Goal: Task Accomplishment & Management: Complete application form

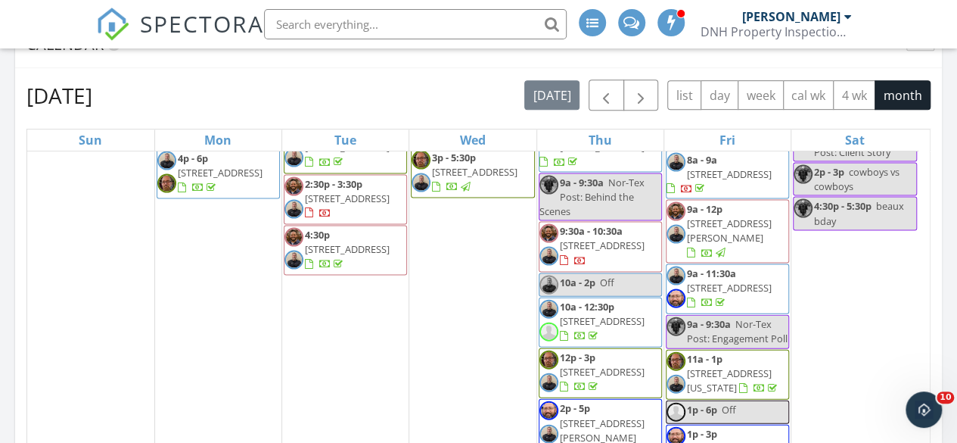
scroll to position [1720, 0]
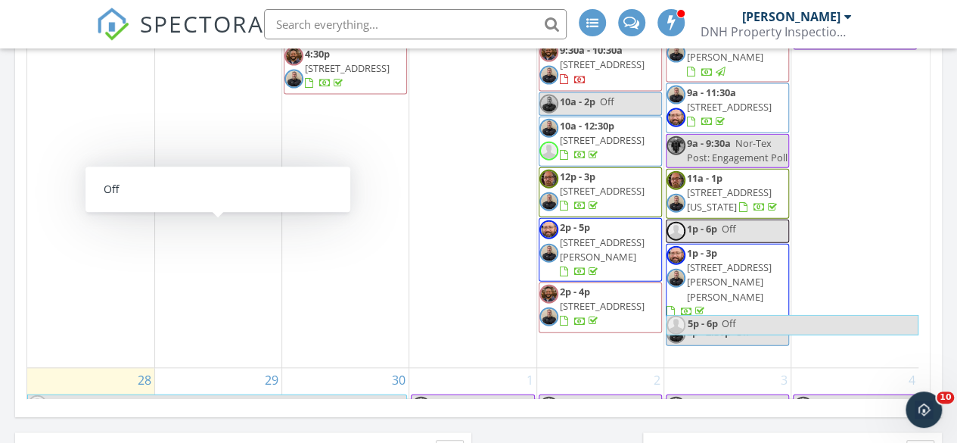
scroll to position [1607, 0]
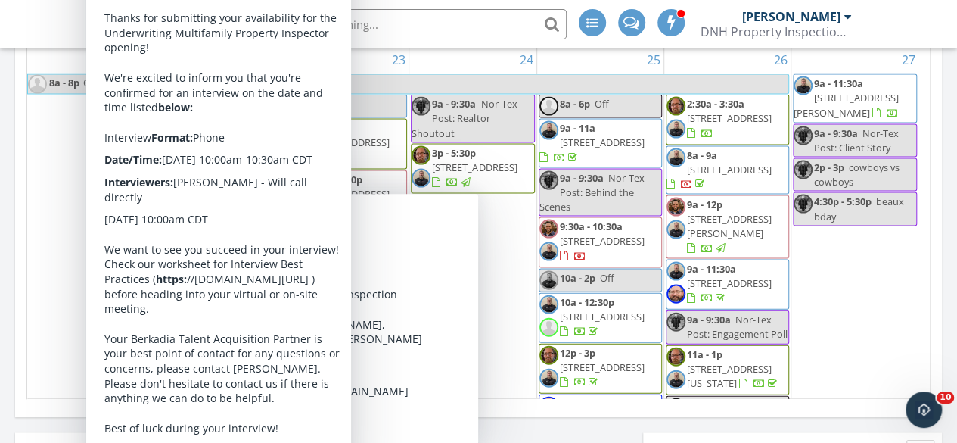
scroll to position [1434, 0]
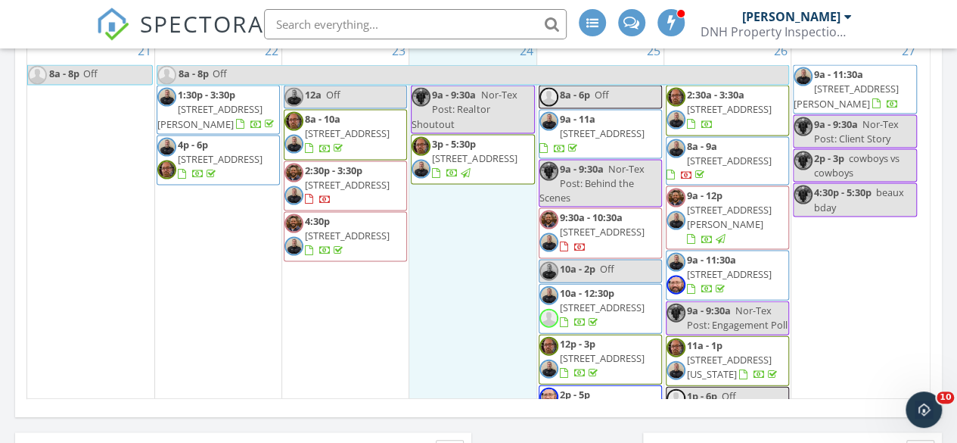
click at [444, 194] on div "24 9a - 9:30a Nor-Tex Post: Realtor Shoutout 3p - 5:30p 1700 Knob Hill Dr, Plan…" at bounding box center [472, 287] width 126 height 496
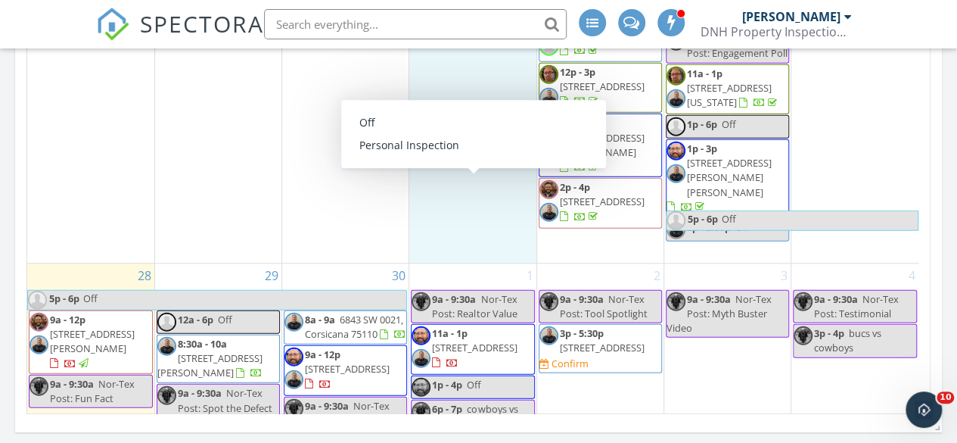
scroll to position [545, 0]
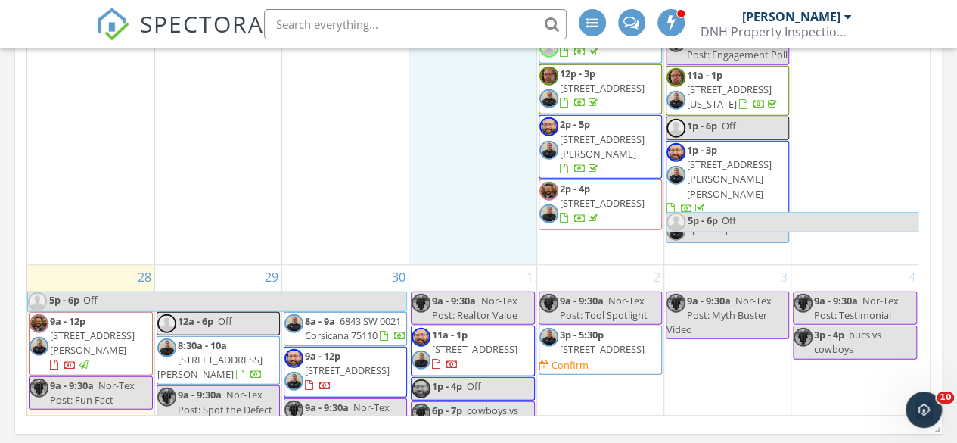
click at [38, 291] on img at bounding box center [37, 300] width 19 height 19
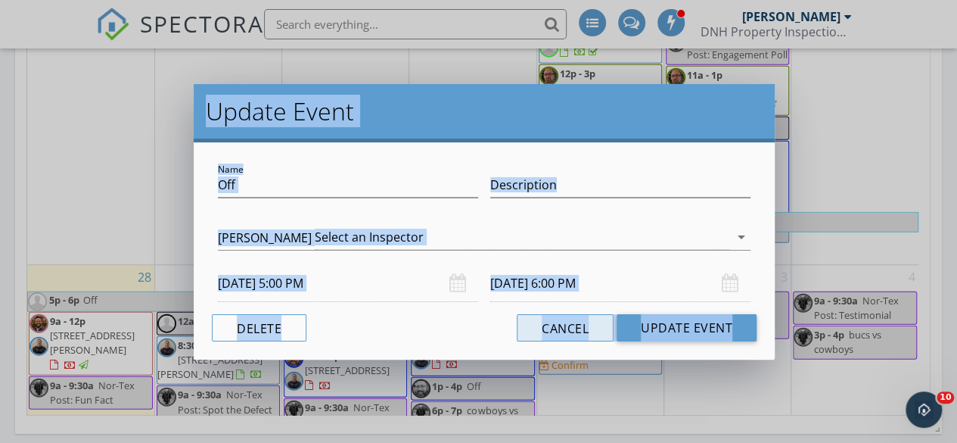
click at [570, 326] on button "Cancel" at bounding box center [565, 327] width 97 height 27
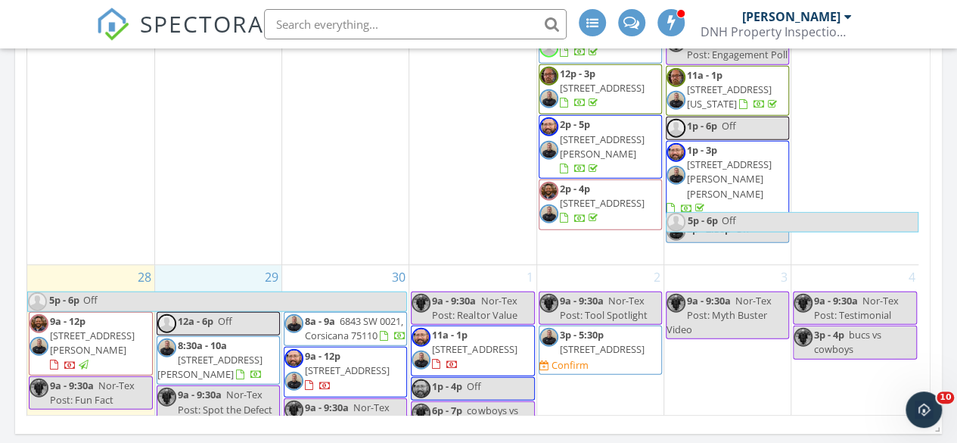
click at [202, 265] on div "29 12a - 6p Off 8:30a - 10a 6958 Hunnicut Ct, Dallas 75227 9a - 9:30a Nor-Tex P…" at bounding box center [218, 434] width 126 height 339
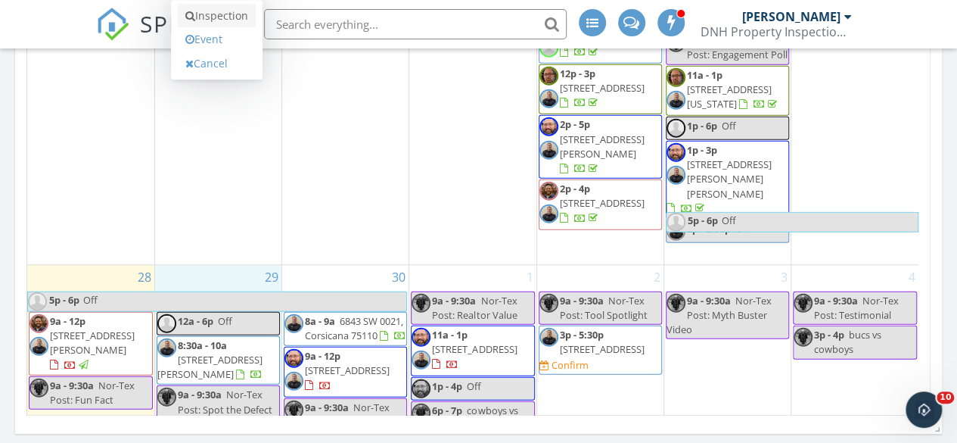
click at [207, 16] on link "Inspection" at bounding box center [217, 16] width 78 height 24
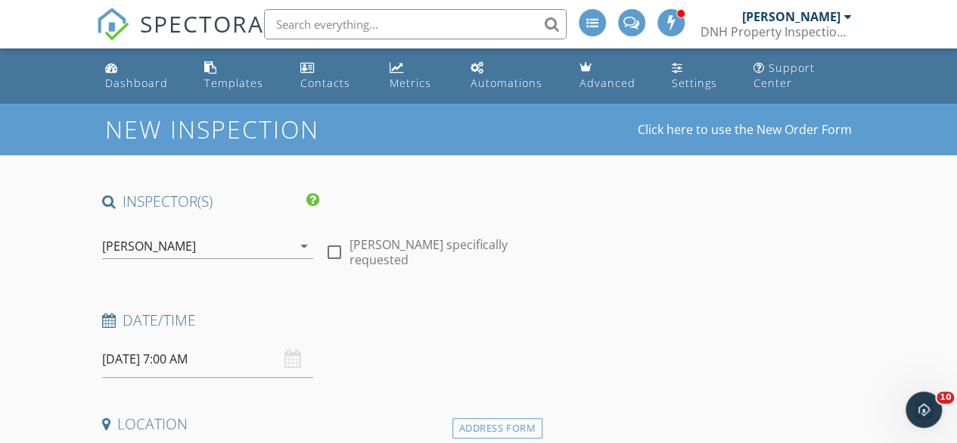
click at [301, 244] on icon "arrow_drop_down" at bounding box center [304, 246] width 18 height 18
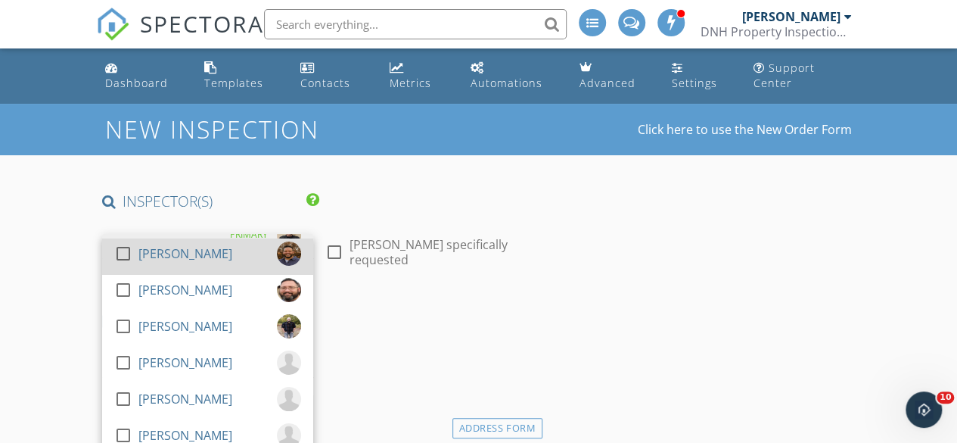
scroll to position [36, 0]
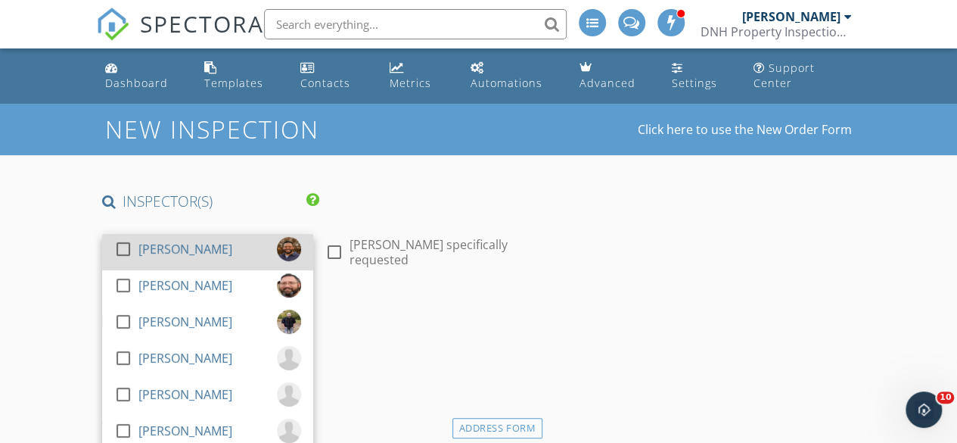
click at [121, 250] on div at bounding box center [123, 249] width 26 height 26
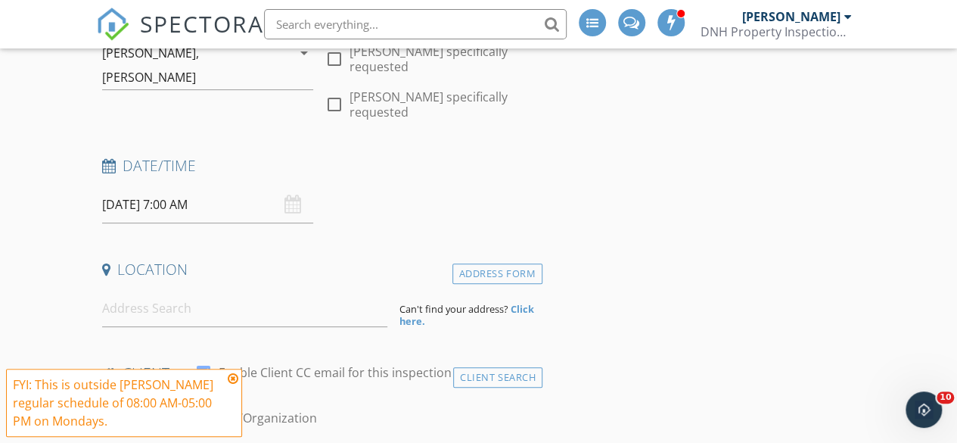
scroll to position [247, 0]
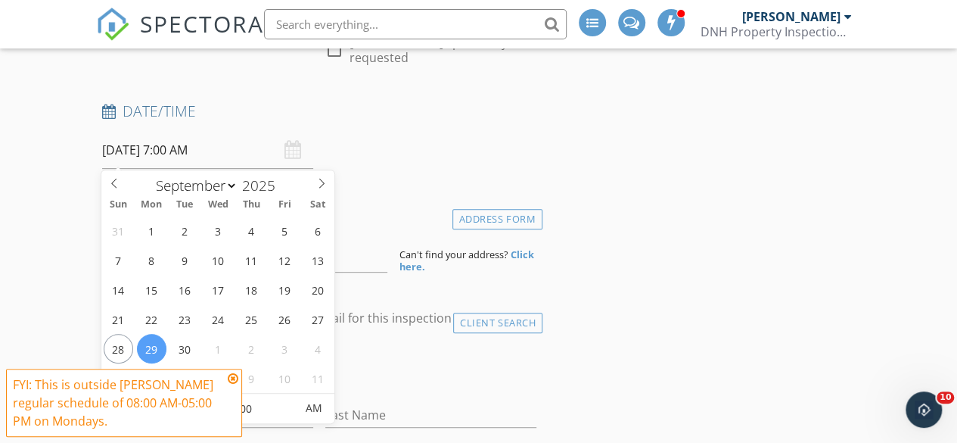
click at [182, 153] on input "[DATE] 7:00 AM" at bounding box center [207, 150] width 211 height 37
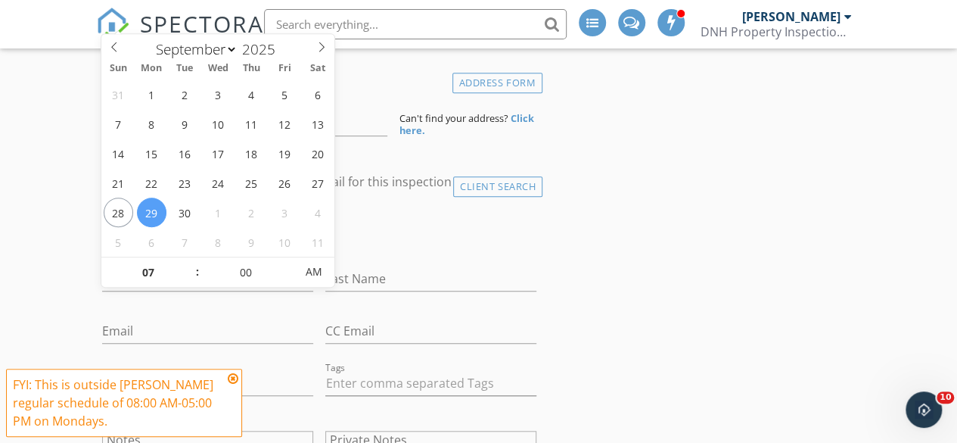
scroll to position [390, 0]
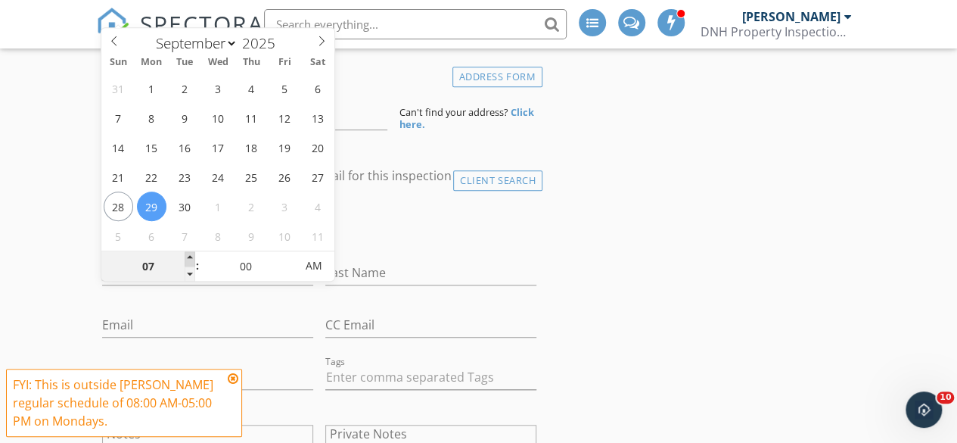
type input "08"
type input "[DATE] 8:00 AM"
click at [191, 256] on span at bounding box center [190, 258] width 11 height 15
type input "09"
type input "09/29/2025 9:00 AM"
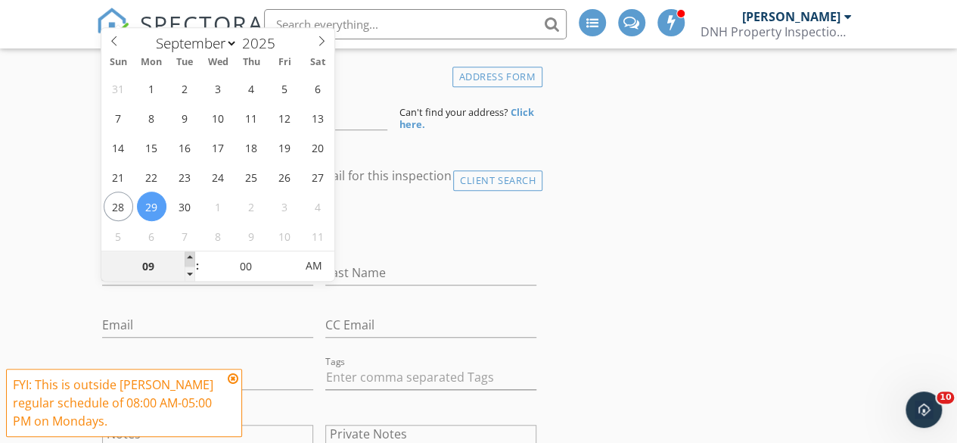
click at [191, 256] on span at bounding box center [190, 258] width 11 height 15
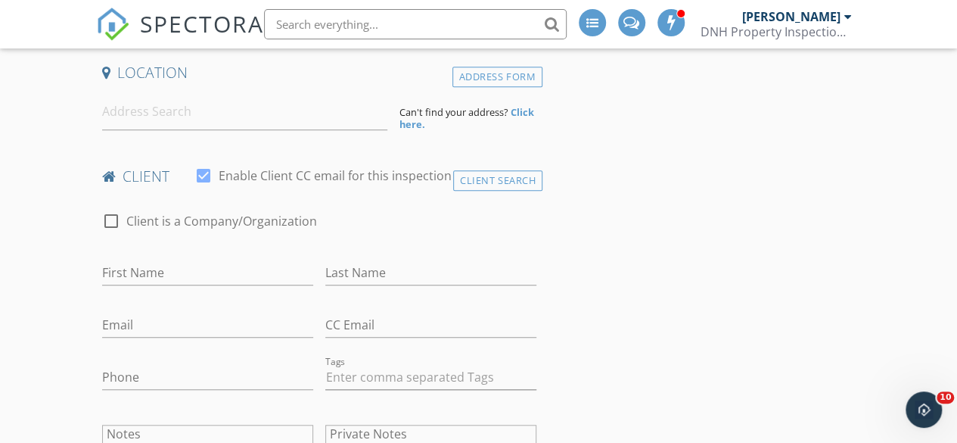
click at [135, 271] on input "First Name" at bounding box center [207, 272] width 211 height 25
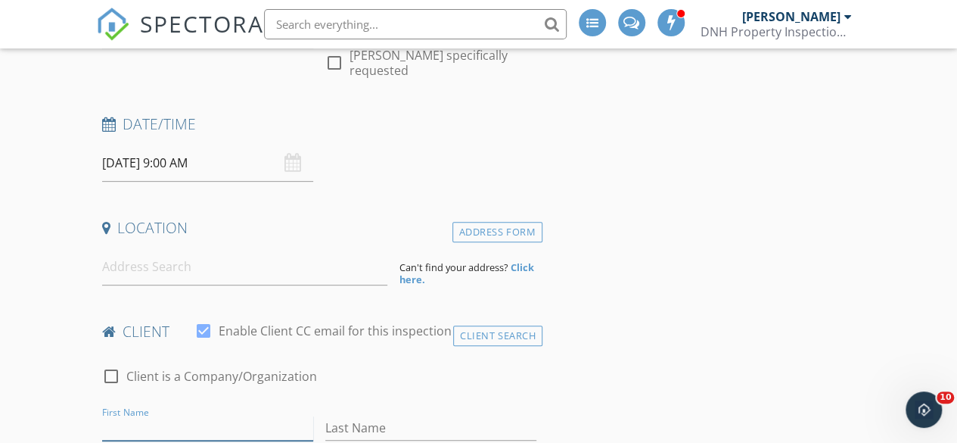
scroll to position [236, 0]
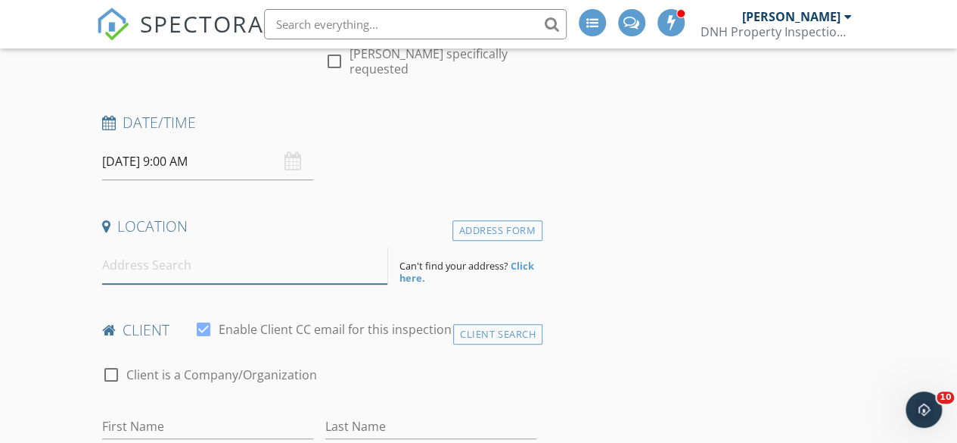
click at [117, 265] on input at bounding box center [245, 265] width 286 height 37
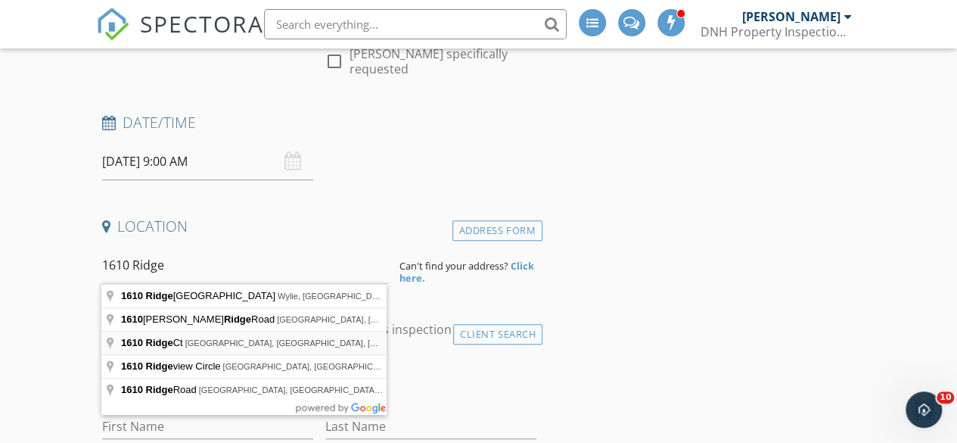
type input "1610 Ridge Ct, Midlothian, TX, USA"
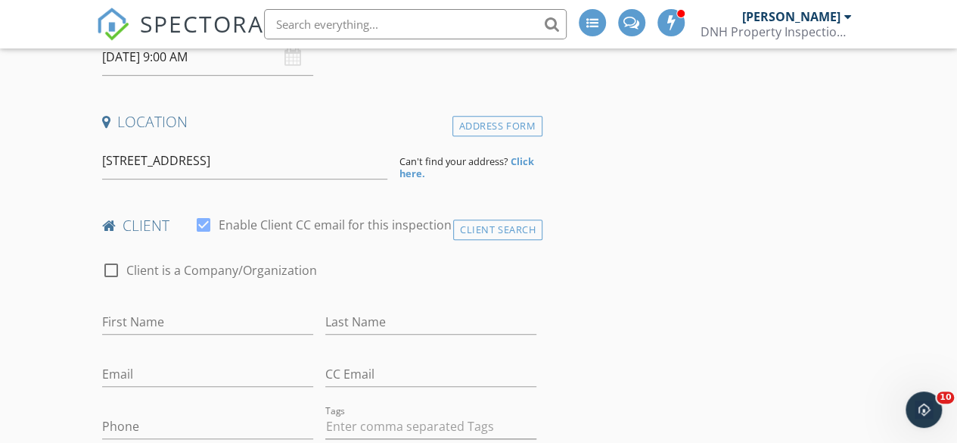
scroll to position [369, 0]
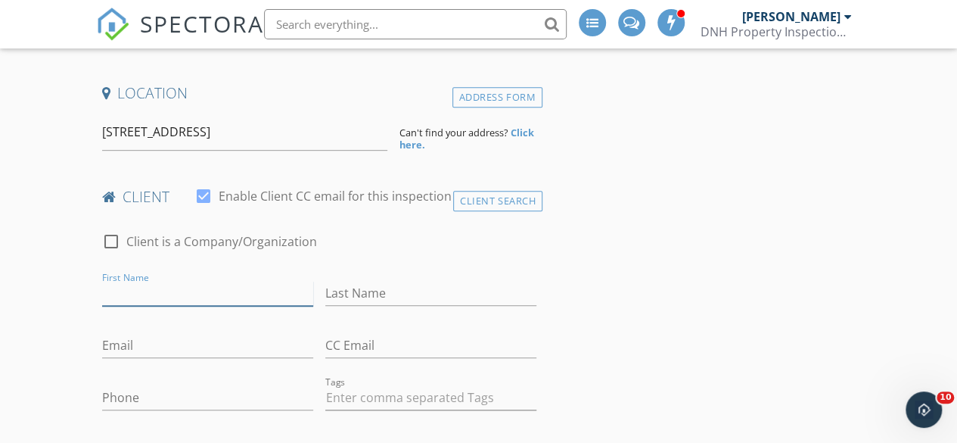
click at [133, 296] on input "First Name" at bounding box center [207, 293] width 211 height 25
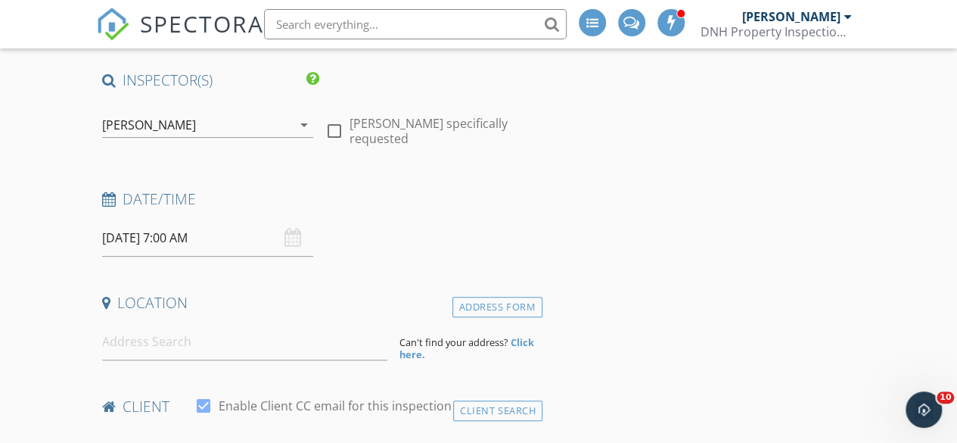
scroll to position [130, 0]
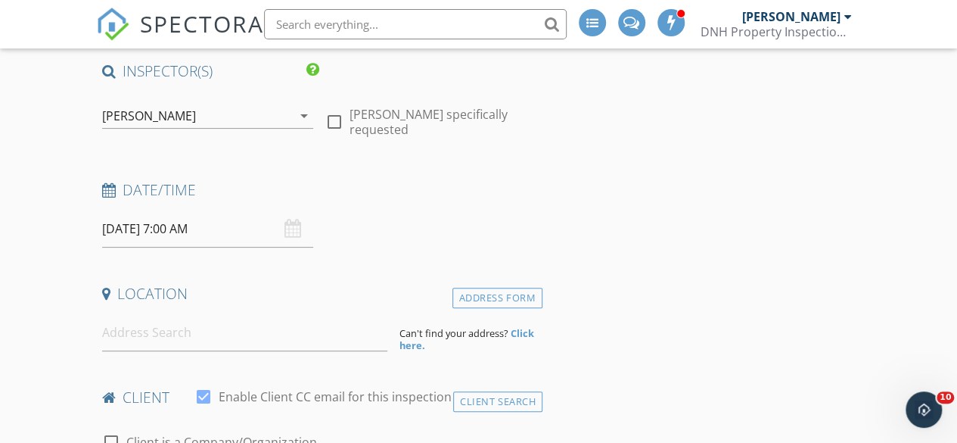
click at [303, 114] on icon "arrow_drop_down" at bounding box center [304, 116] width 18 height 18
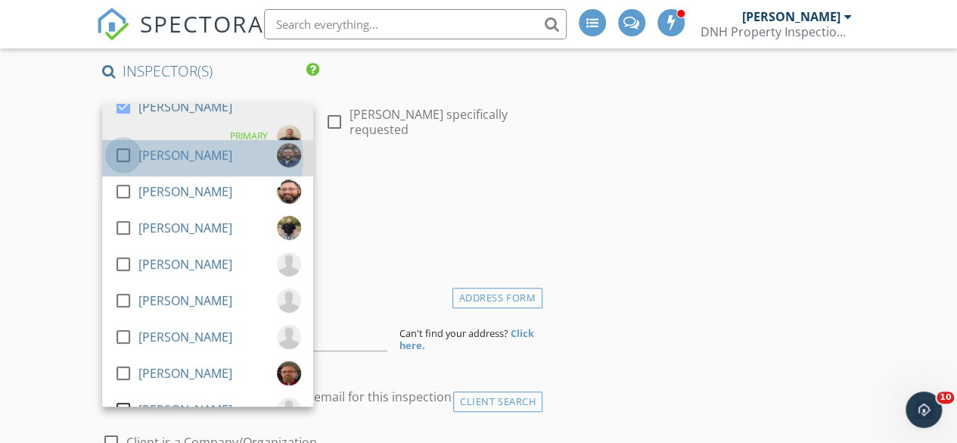
click at [119, 155] on div at bounding box center [123, 155] width 26 height 26
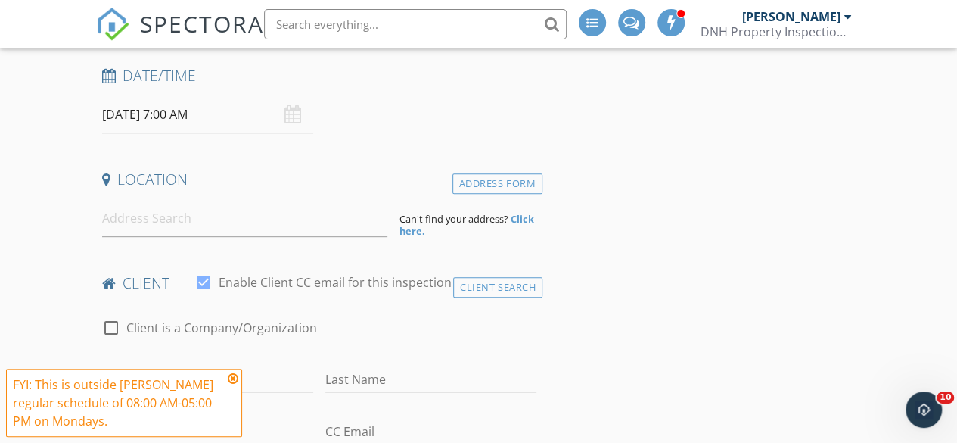
scroll to position [286, 0]
click at [143, 225] on input at bounding box center [245, 215] width 286 height 37
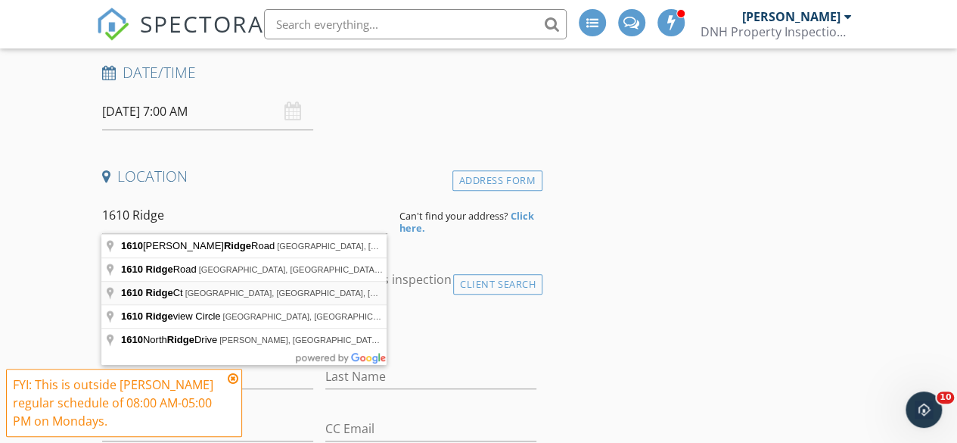
type input "1610 Ridge Ct, Midlothian, TX, USA"
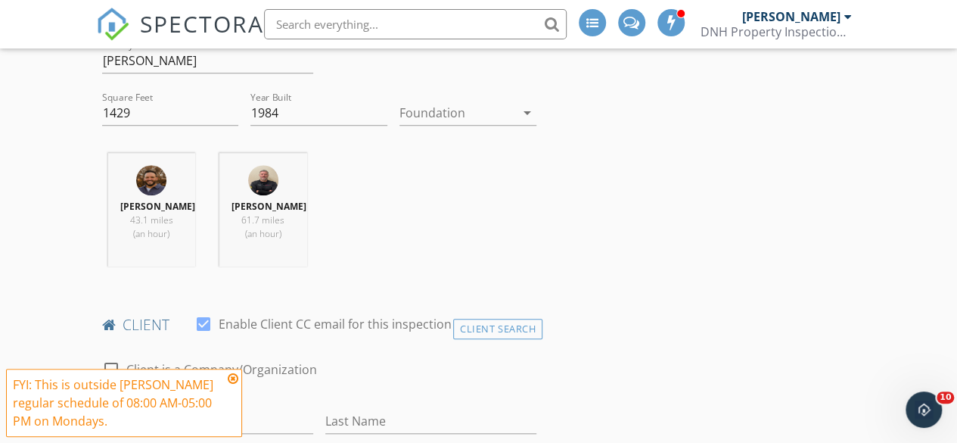
scroll to position [551, 0]
click at [465, 108] on div at bounding box center [457, 113] width 116 height 24
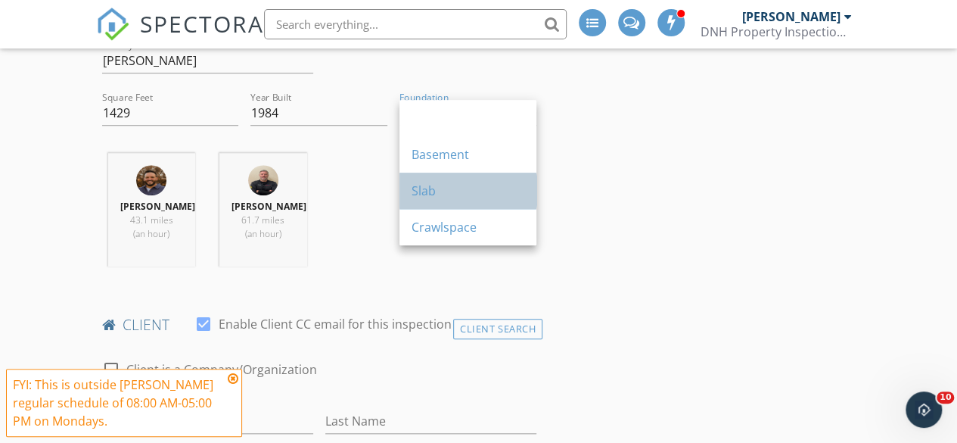
click at [443, 185] on div "Slab" at bounding box center [468, 191] width 113 height 18
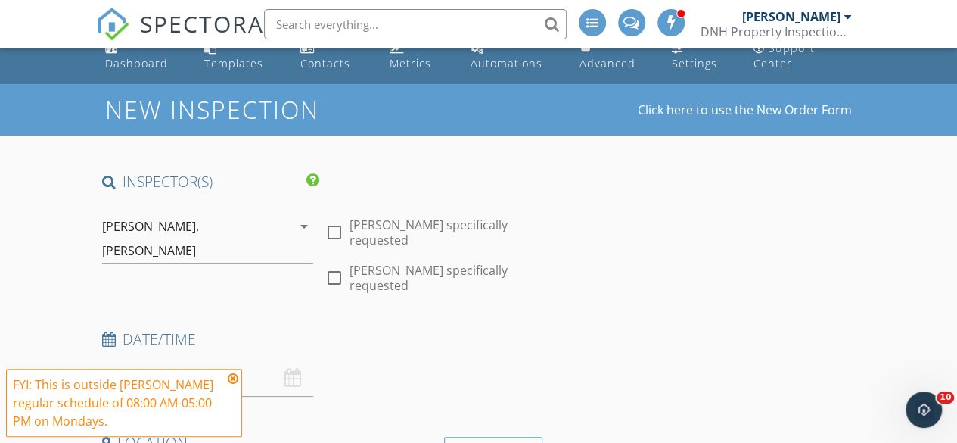
scroll to position [18, 0]
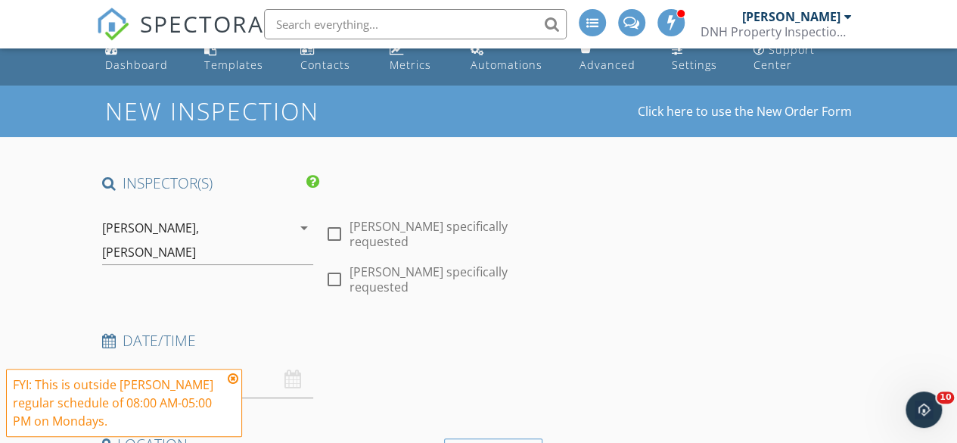
click at [303, 228] on icon "arrow_drop_down" at bounding box center [304, 228] width 18 height 18
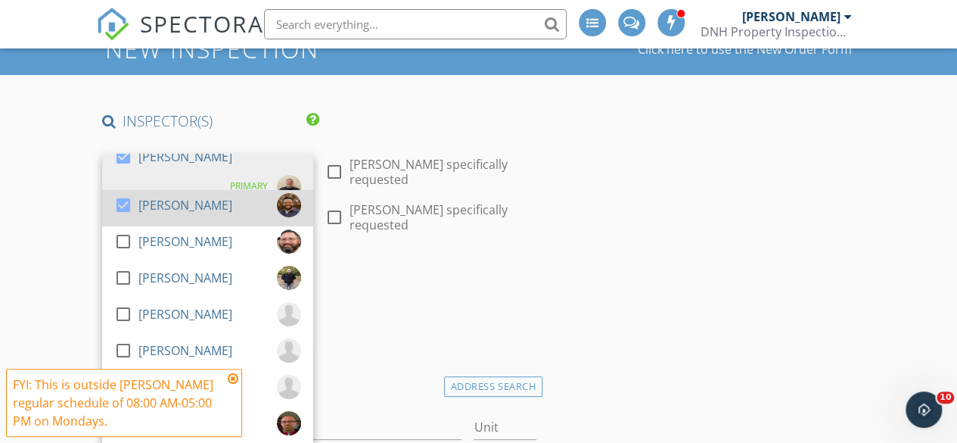
scroll to position [85, 0]
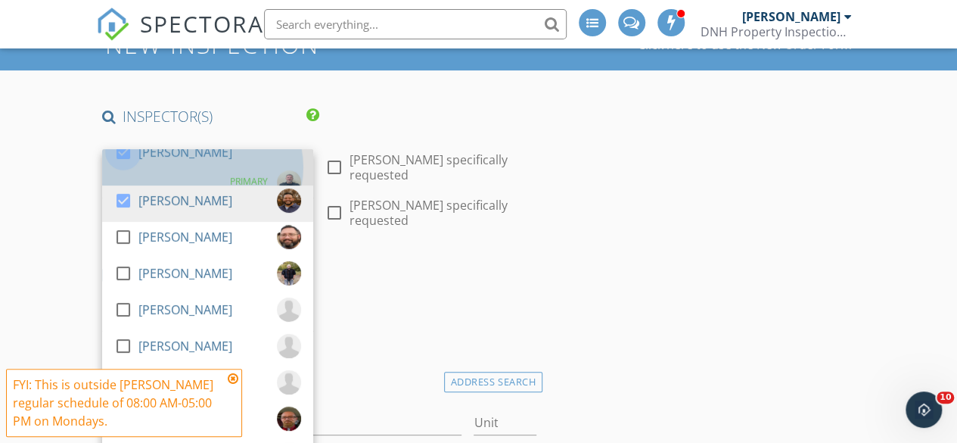
click at [125, 151] on div at bounding box center [123, 152] width 26 height 26
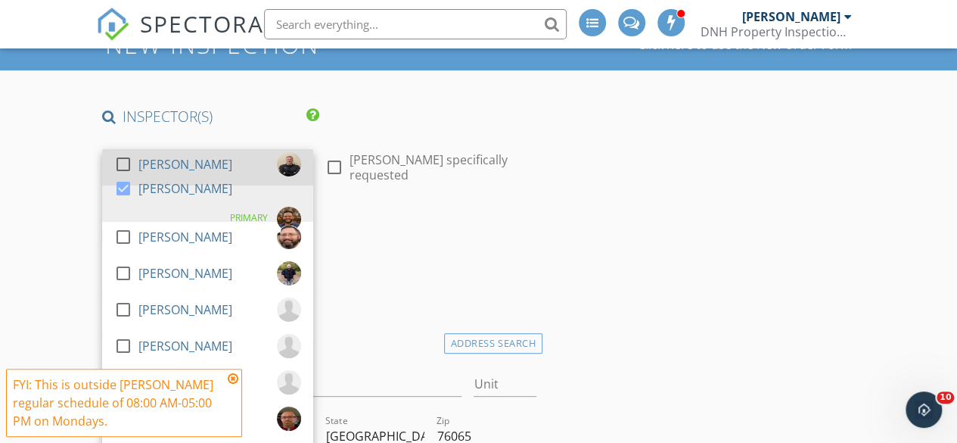
click at [123, 160] on div at bounding box center [123, 164] width 26 height 26
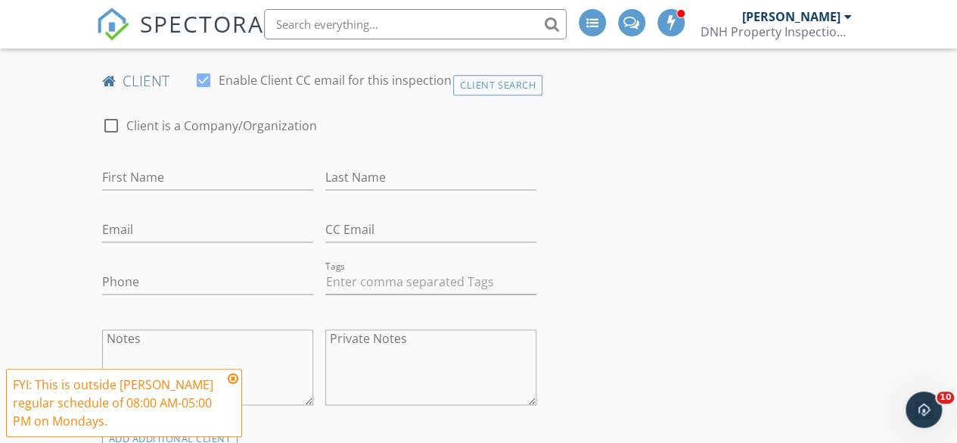
scroll to position [793, 0]
click at [129, 184] on input "First Name" at bounding box center [207, 178] width 211 height 25
type input "Rachel"
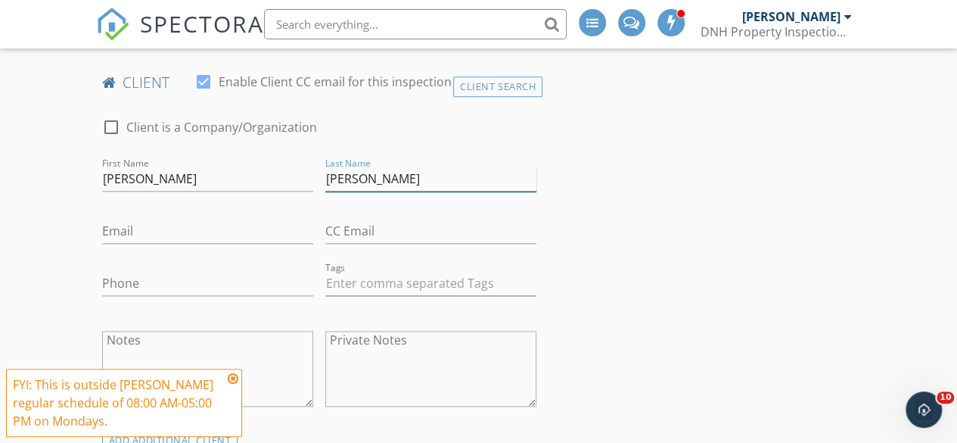
type input "Gerlaugh"
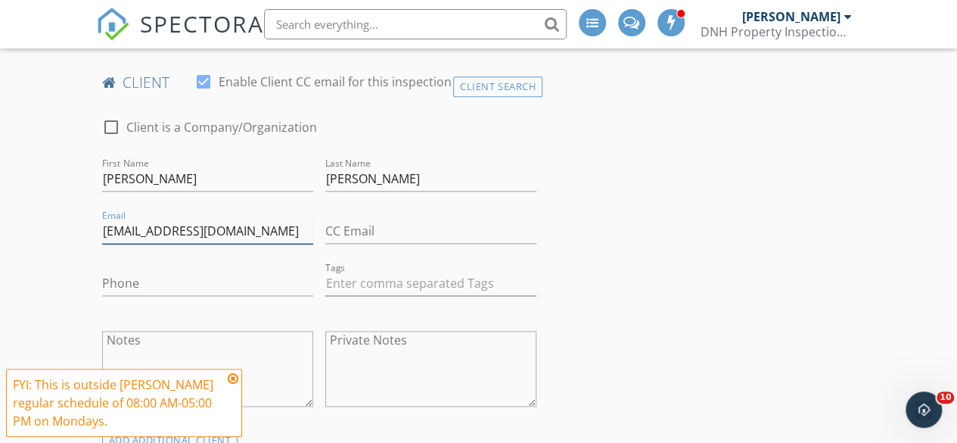
type input "rkisley1@gmail.com"
click at [123, 289] on input "Phone" at bounding box center [207, 283] width 211 height 25
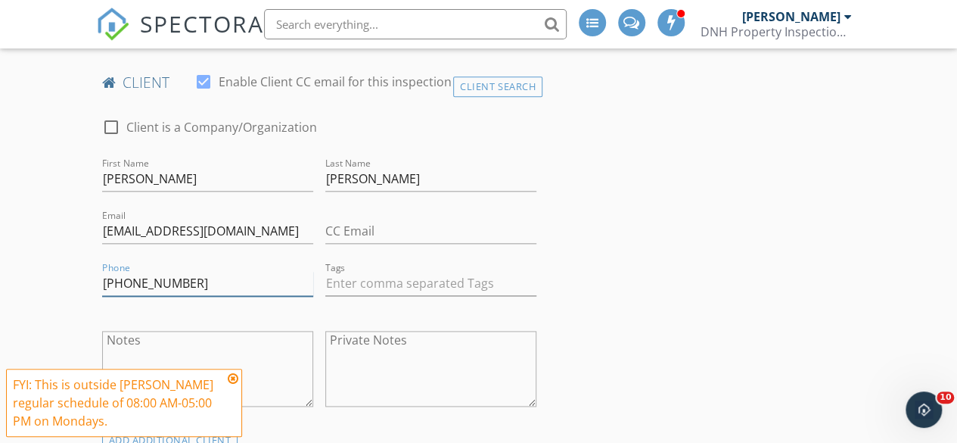
type input "547-903-6608"
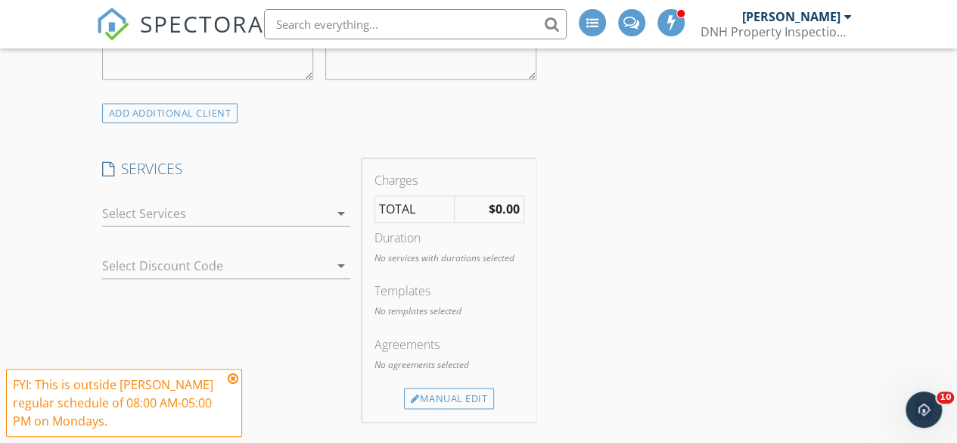
scroll to position [1191, 0]
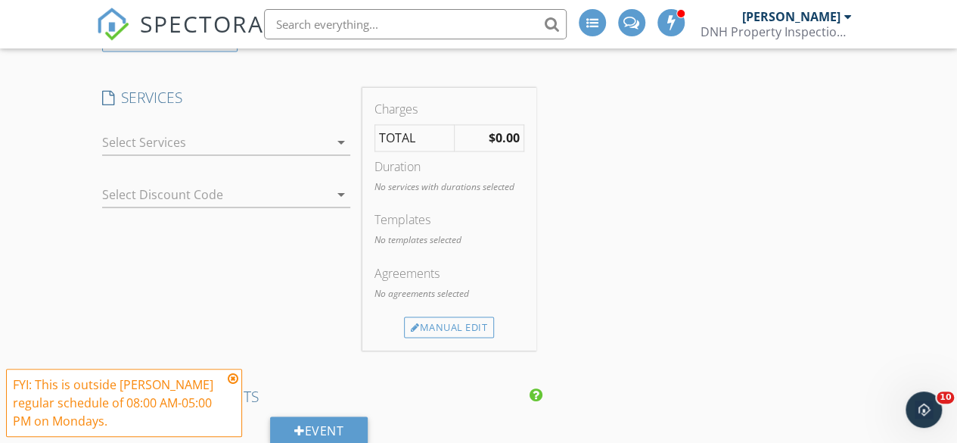
click at [150, 154] on div at bounding box center [215, 142] width 227 height 24
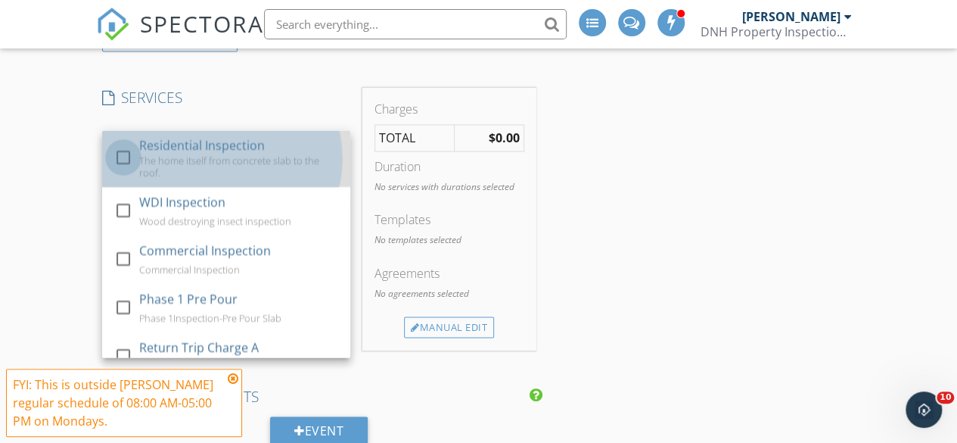
click at [126, 166] on div at bounding box center [123, 157] width 26 height 26
checkbox input "true"
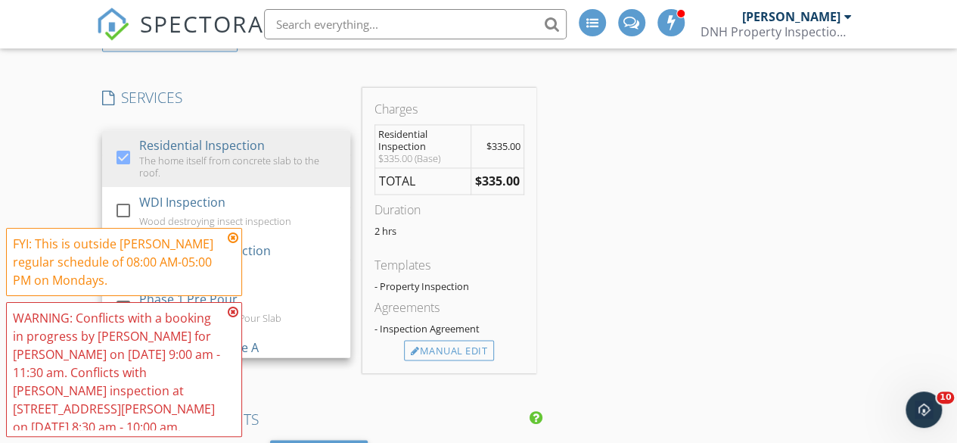
click at [65, 188] on div "New Inspection Click here to use the New Order Form INSPECTOR(S) check_box Devo…" at bounding box center [478, 441] width 957 height 3056
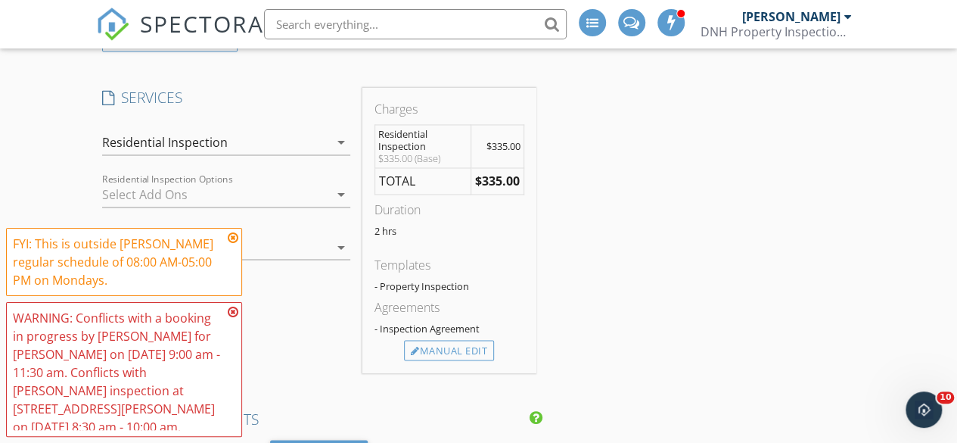
click at [235, 239] on icon at bounding box center [233, 237] width 11 height 12
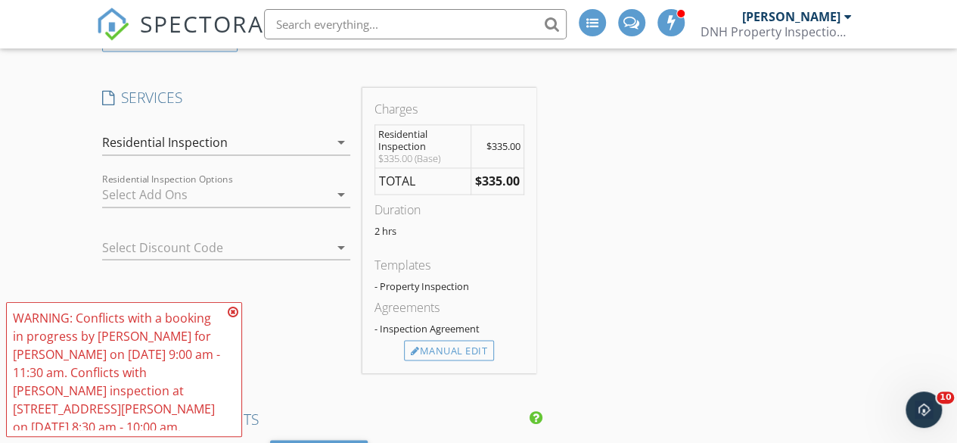
click at [235, 310] on icon at bounding box center [233, 312] width 11 height 12
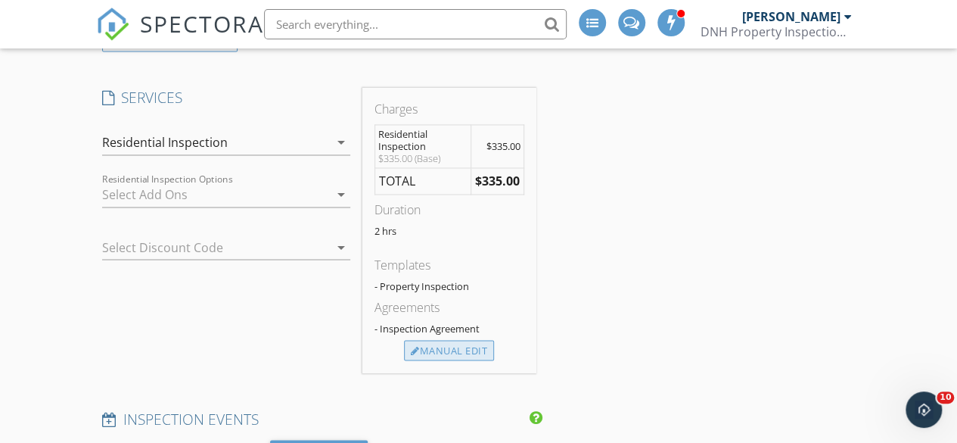
click at [437, 357] on div "Manual Edit" at bounding box center [449, 350] width 90 height 21
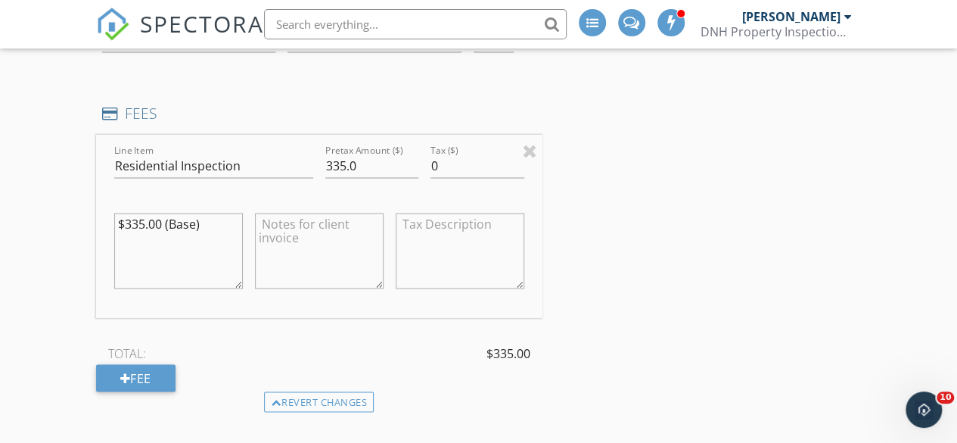
scroll to position [1297, 0]
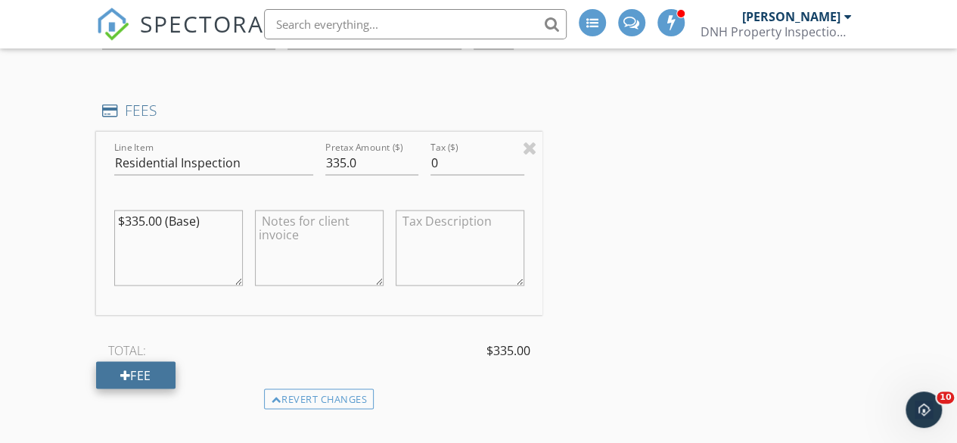
click at [126, 381] on div at bounding box center [125, 374] width 11 height 12
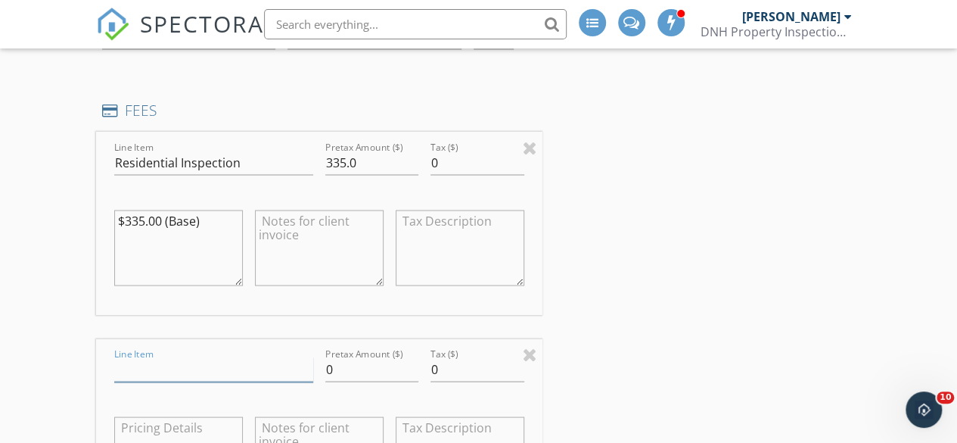
click at [128, 373] on input "Line Item" at bounding box center [213, 368] width 199 height 25
type input "Discount"
type input "-45"
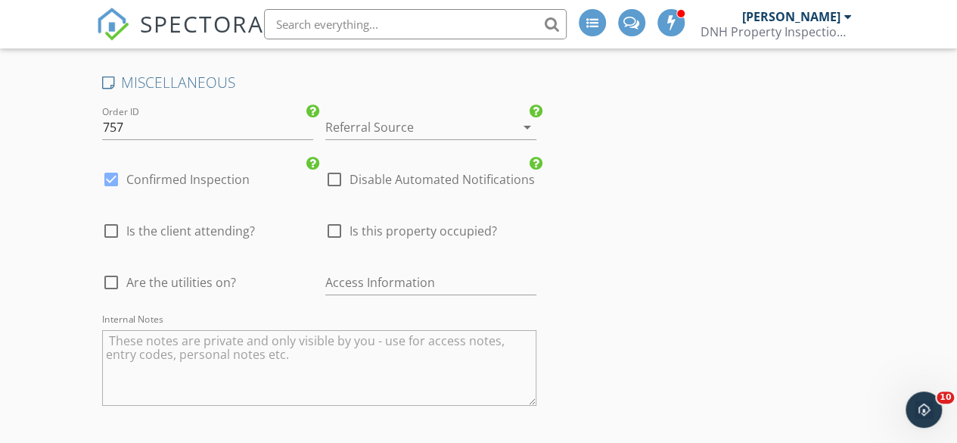
scroll to position [2587, 0]
click at [518, 138] on icon "arrow_drop_down" at bounding box center [527, 129] width 18 height 18
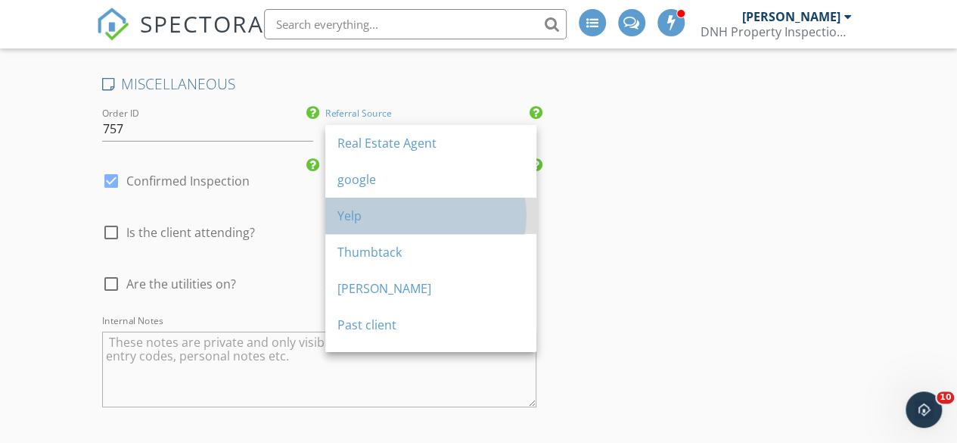
click at [376, 222] on div "Yelp" at bounding box center [430, 216] width 187 height 18
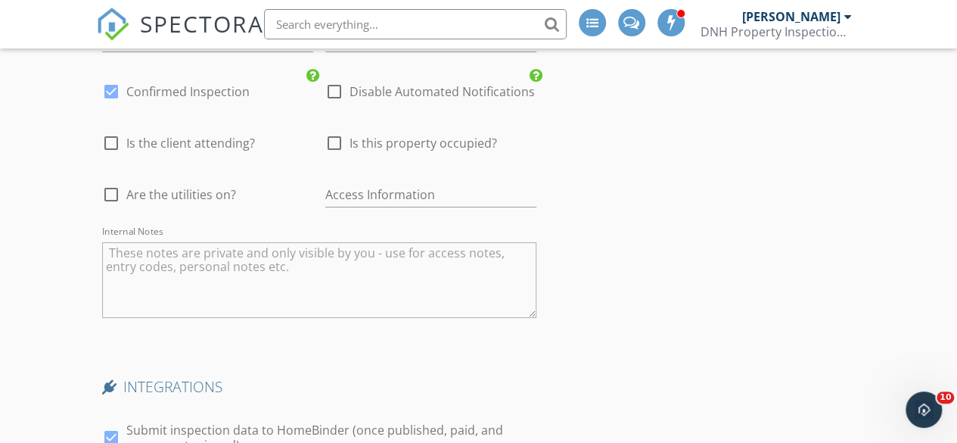
scroll to position [2677, 0]
click at [108, 201] on div at bounding box center [111, 195] width 26 height 26
checkbox input "true"
click at [348, 199] on input "text" at bounding box center [430, 194] width 211 height 25
type input "Combo"
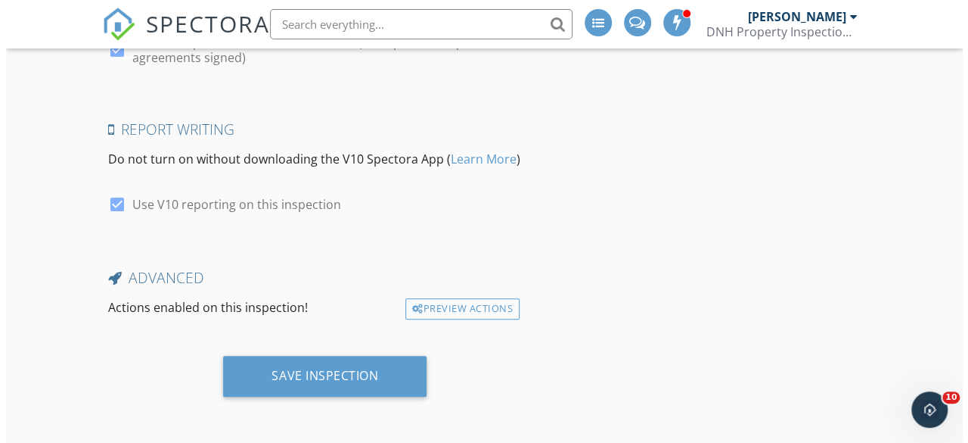
scroll to position [3073, 0]
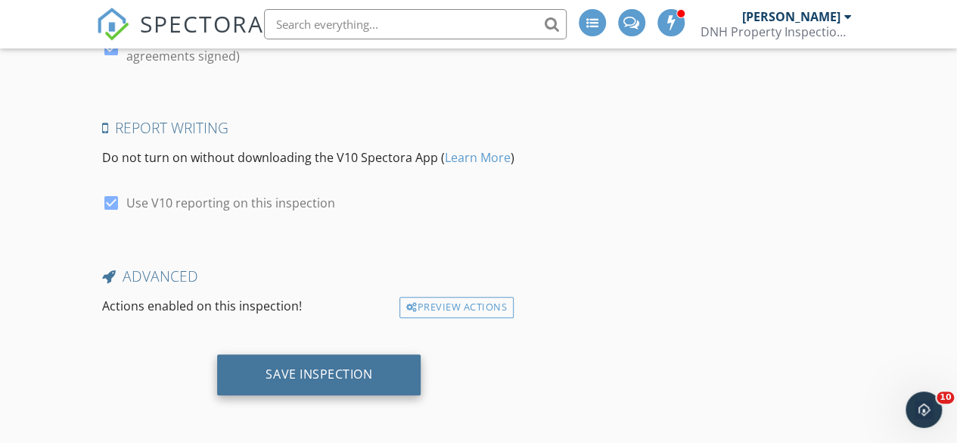
click at [274, 378] on div "Save Inspection" at bounding box center [319, 373] width 107 height 15
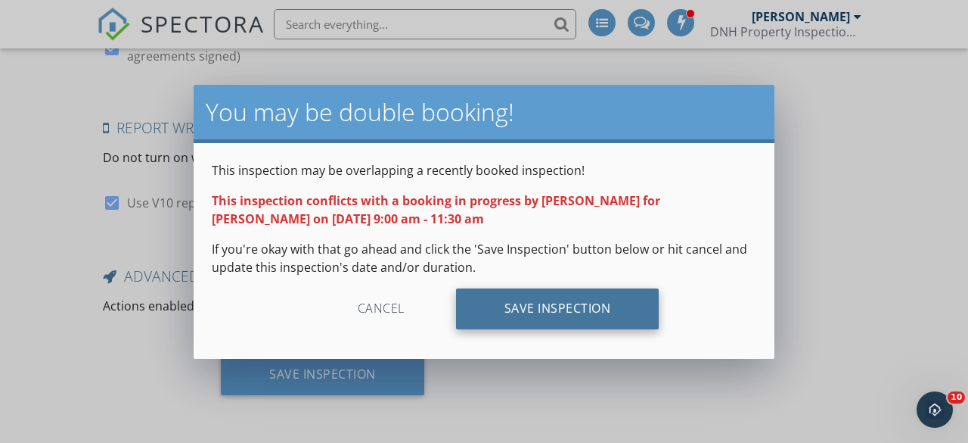
click at [498, 300] on div "Save Inspection" at bounding box center [558, 308] width 204 height 41
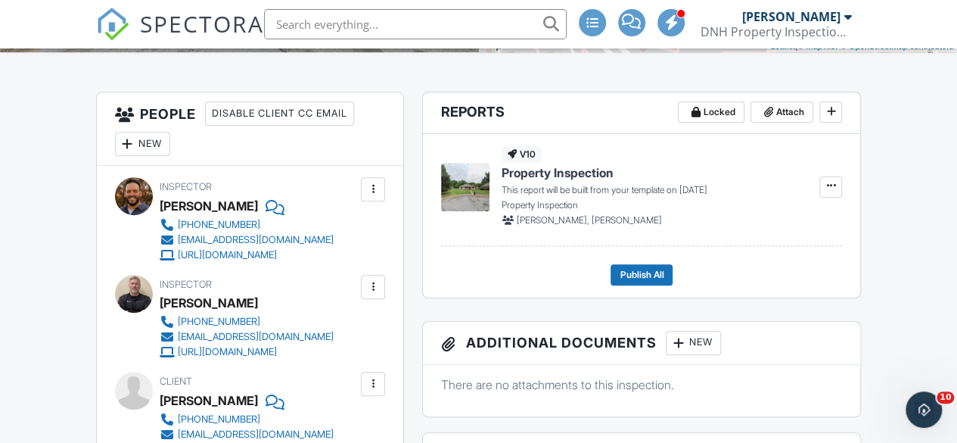
click at [371, 294] on div at bounding box center [372, 286] width 15 height 15
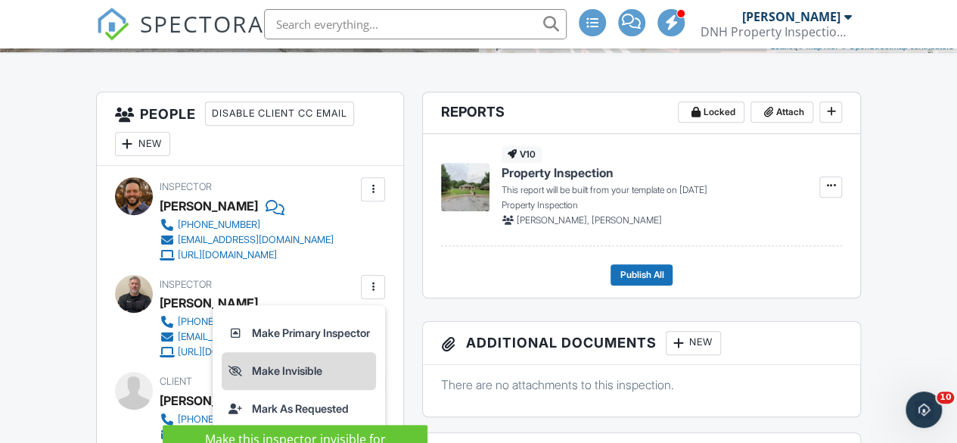
click at [257, 390] on li "Make Invisible" at bounding box center [299, 371] width 154 height 38
